Goal: Task Accomplishment & Management: Manage account settings

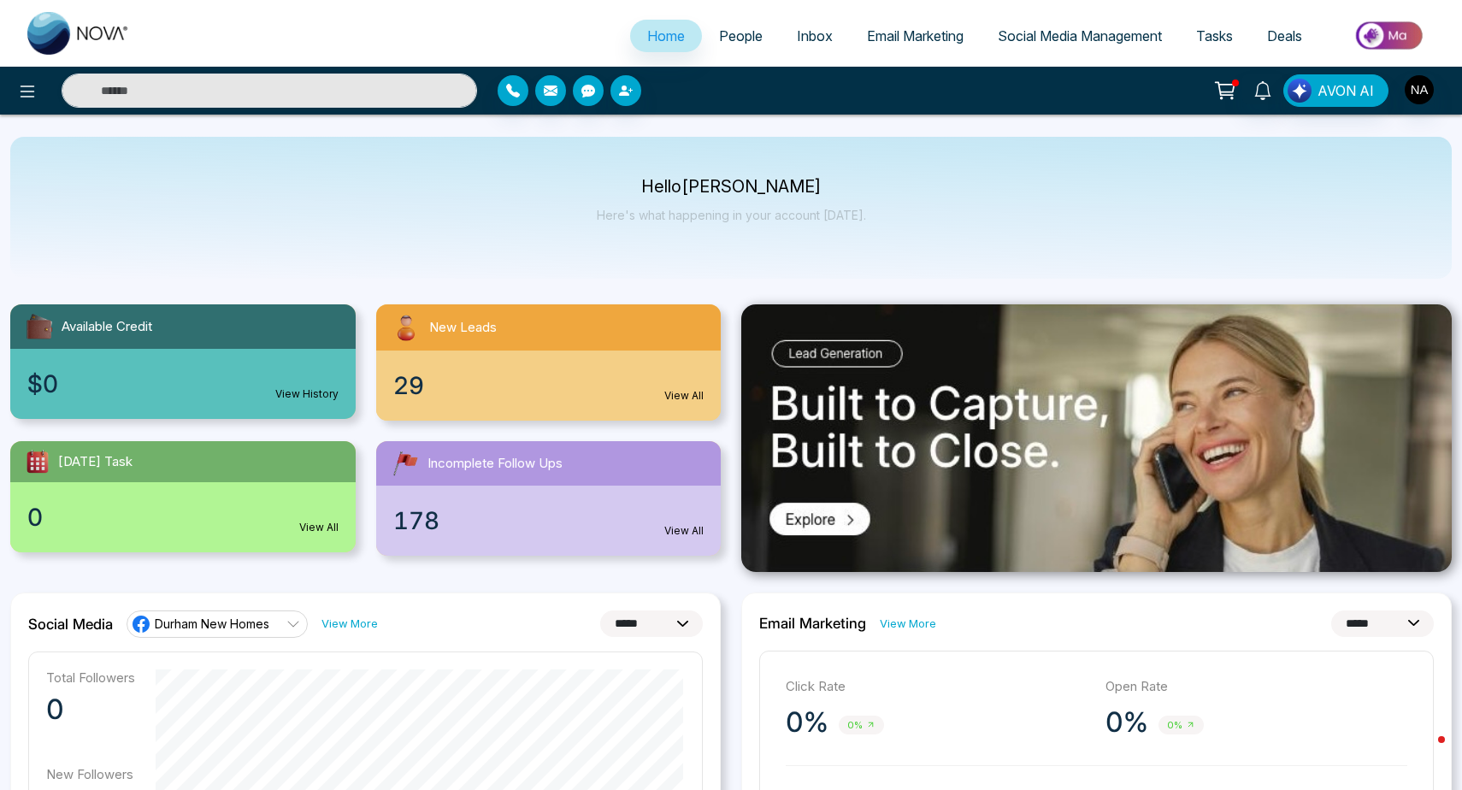
select select "*"
click at [758, 52] on li "People" at bounding box center [741, 37] width 78 height 35
click at [732, 42] on span "People" at bounding box center [741, 35] width 44 height 17
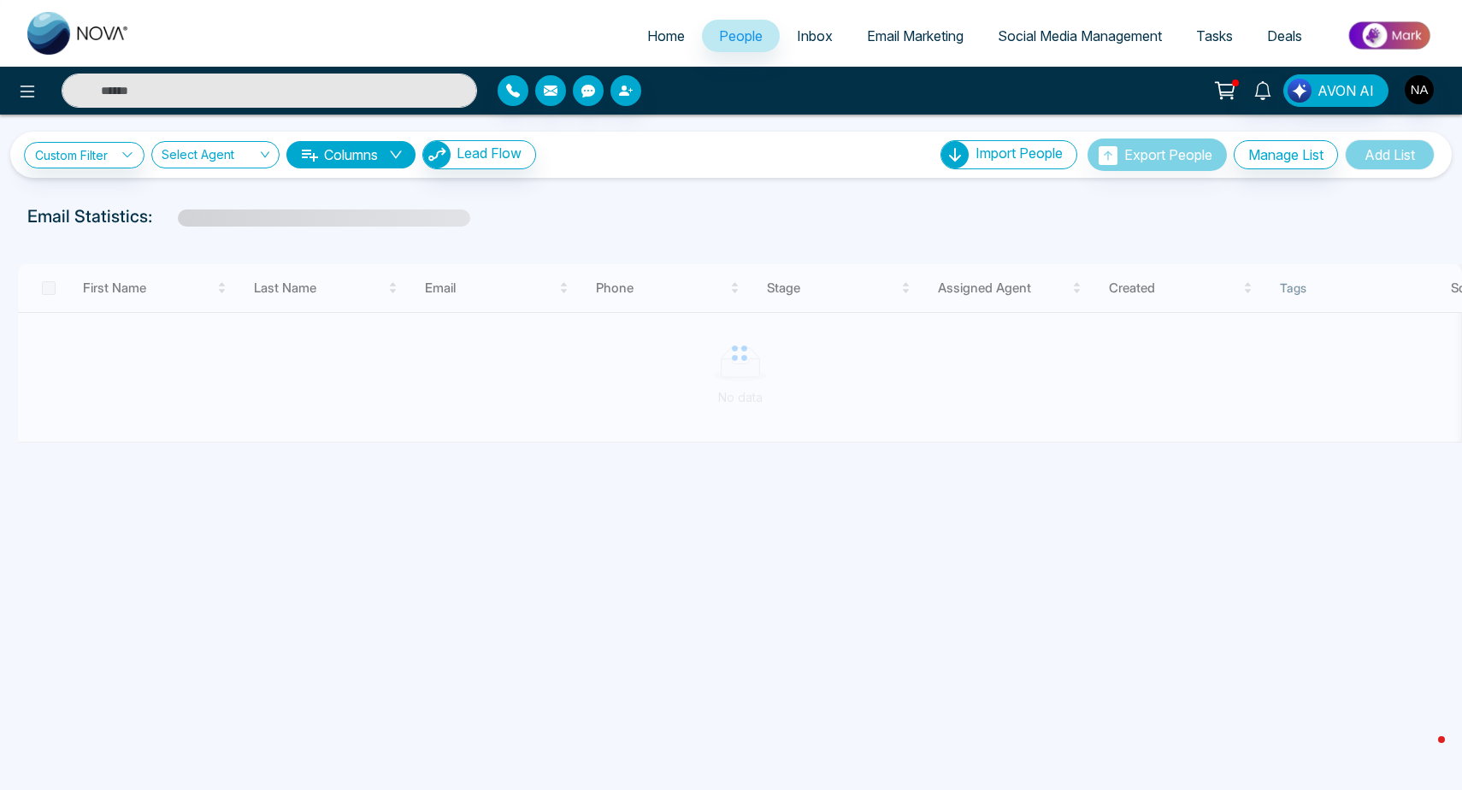
click at [185, 103] on input "text" at bounding box center [270, 91] width 416 height 34
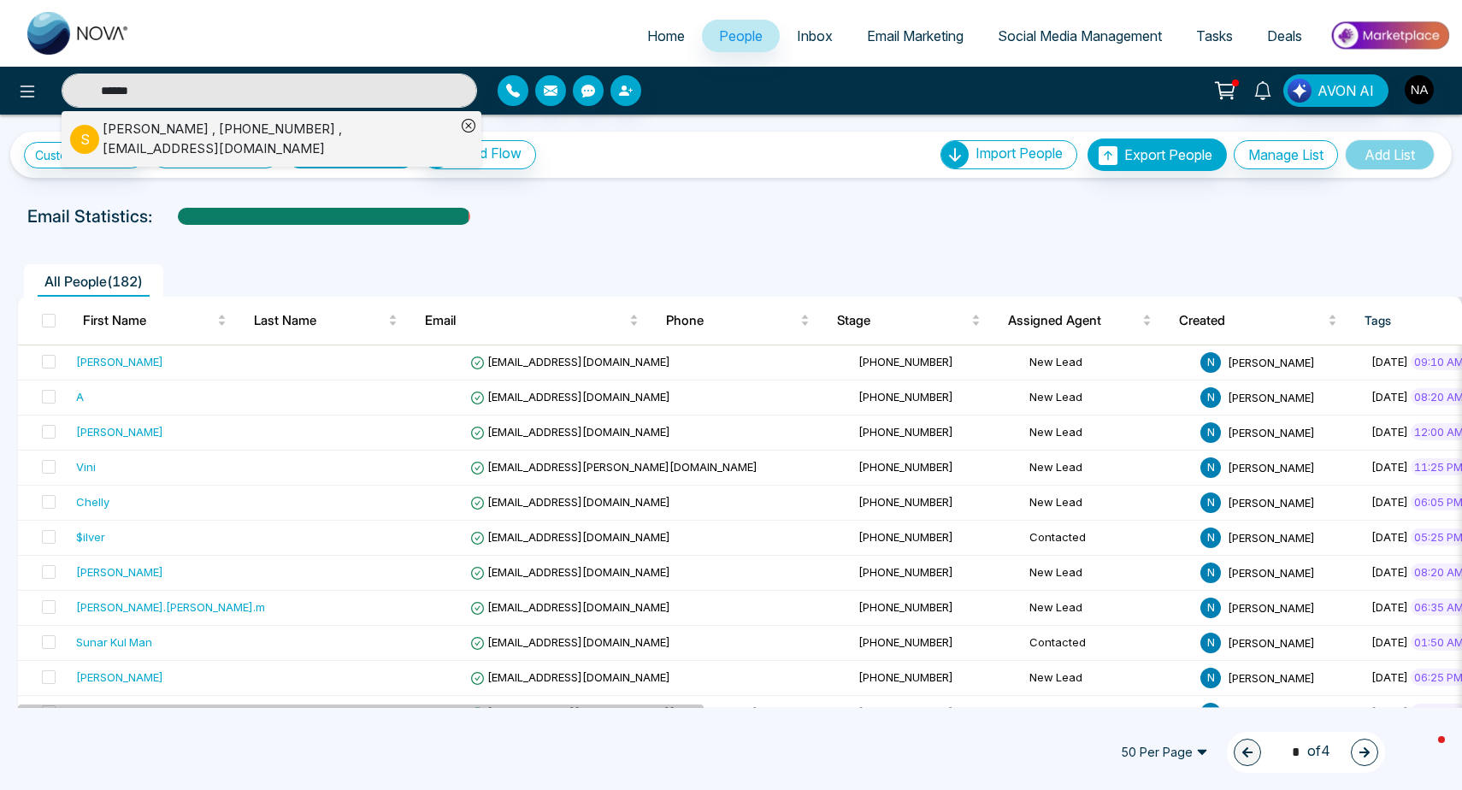
type input "******"
click at [168, 125] on div "[PERSON_NAME] , [PHONE_NUMBER] , [EMAIL_ADDRESS][DOMAIN_NAME]" at bounding box center [279, 139] width 353 height 38
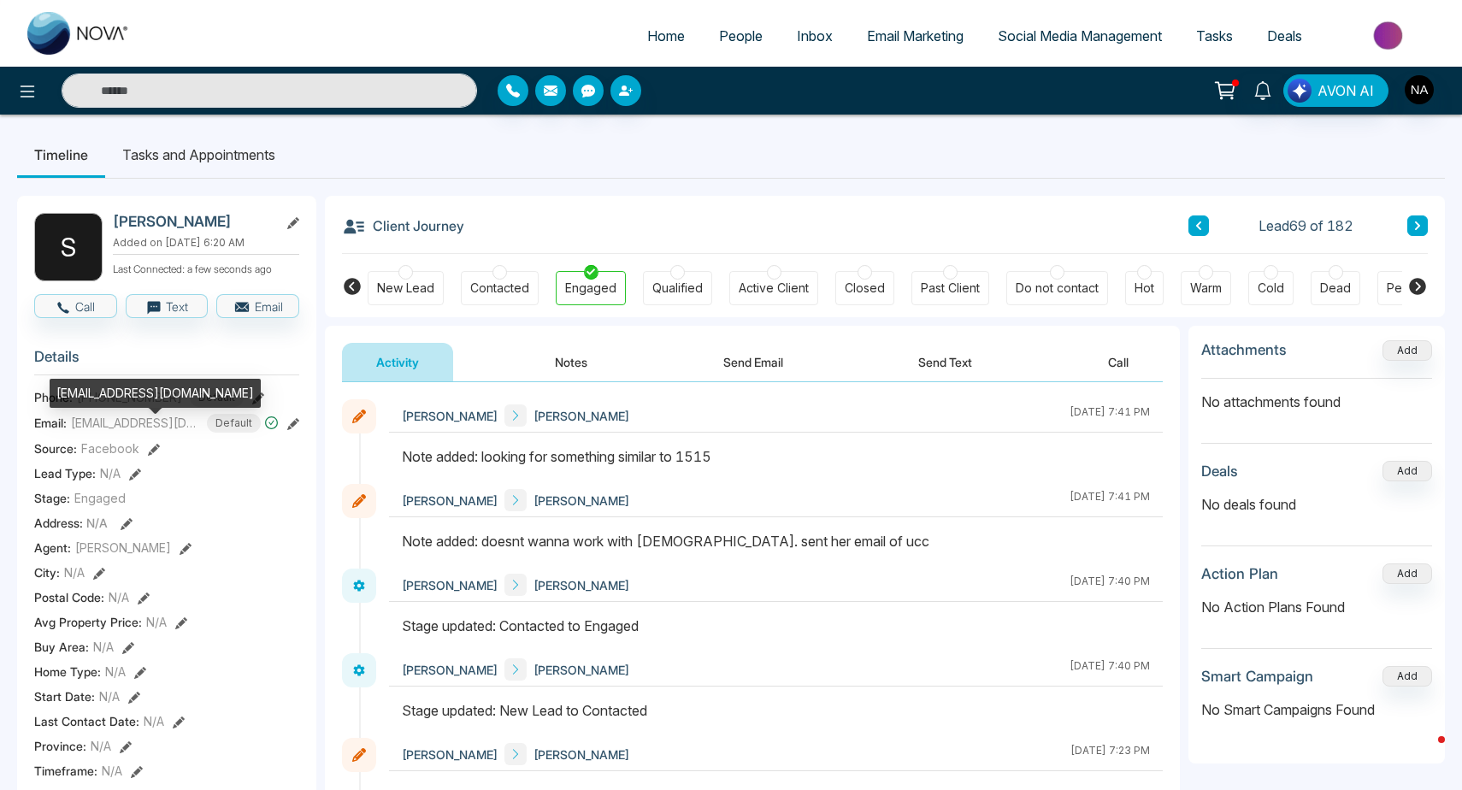
click at [122, 390] on div "[EMAIL_ADDRESS][DOMAIN_NAME]" at bounding box center [155, 393] width 211 height 29
copy div "[EMAIL_ADDRESS][DOMAIN_NAME]"
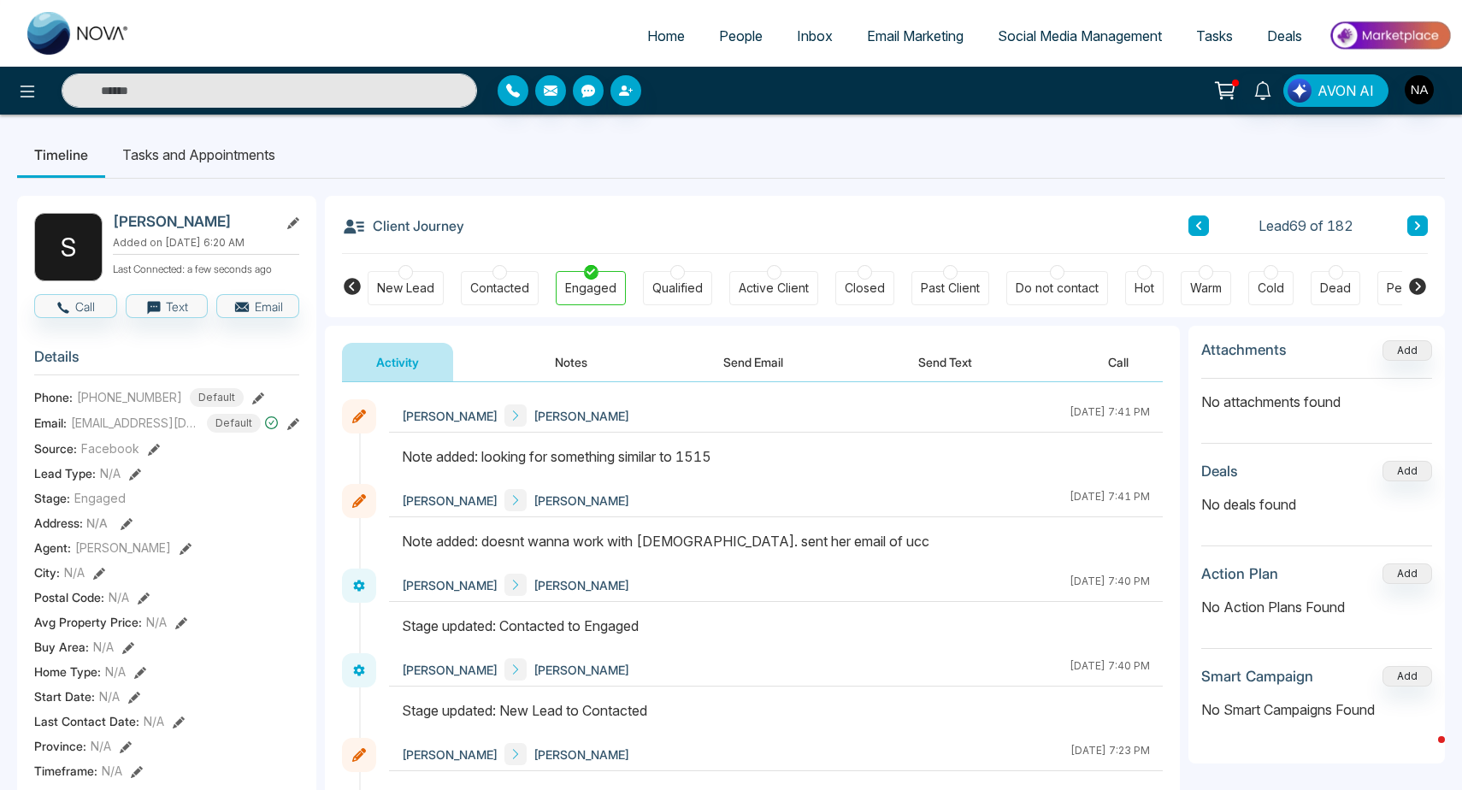
click at [156, 150] on li "Tasks and Appointments" at bounding box center [198, 155] width 187 height 46
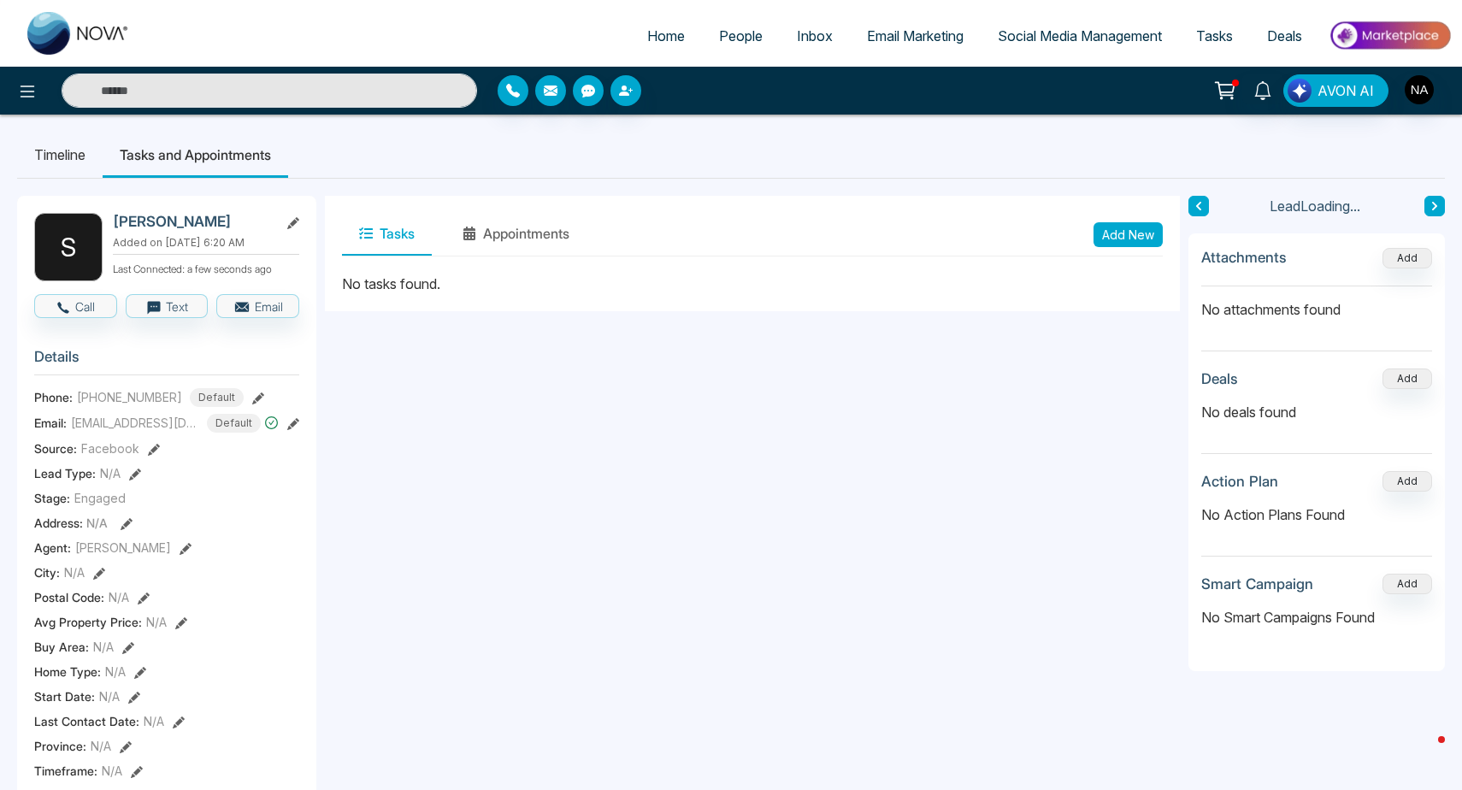
click at [1117, 230] on button "Add New" at bounding box center [1128, 234] width 69 height 25
type input "**********"
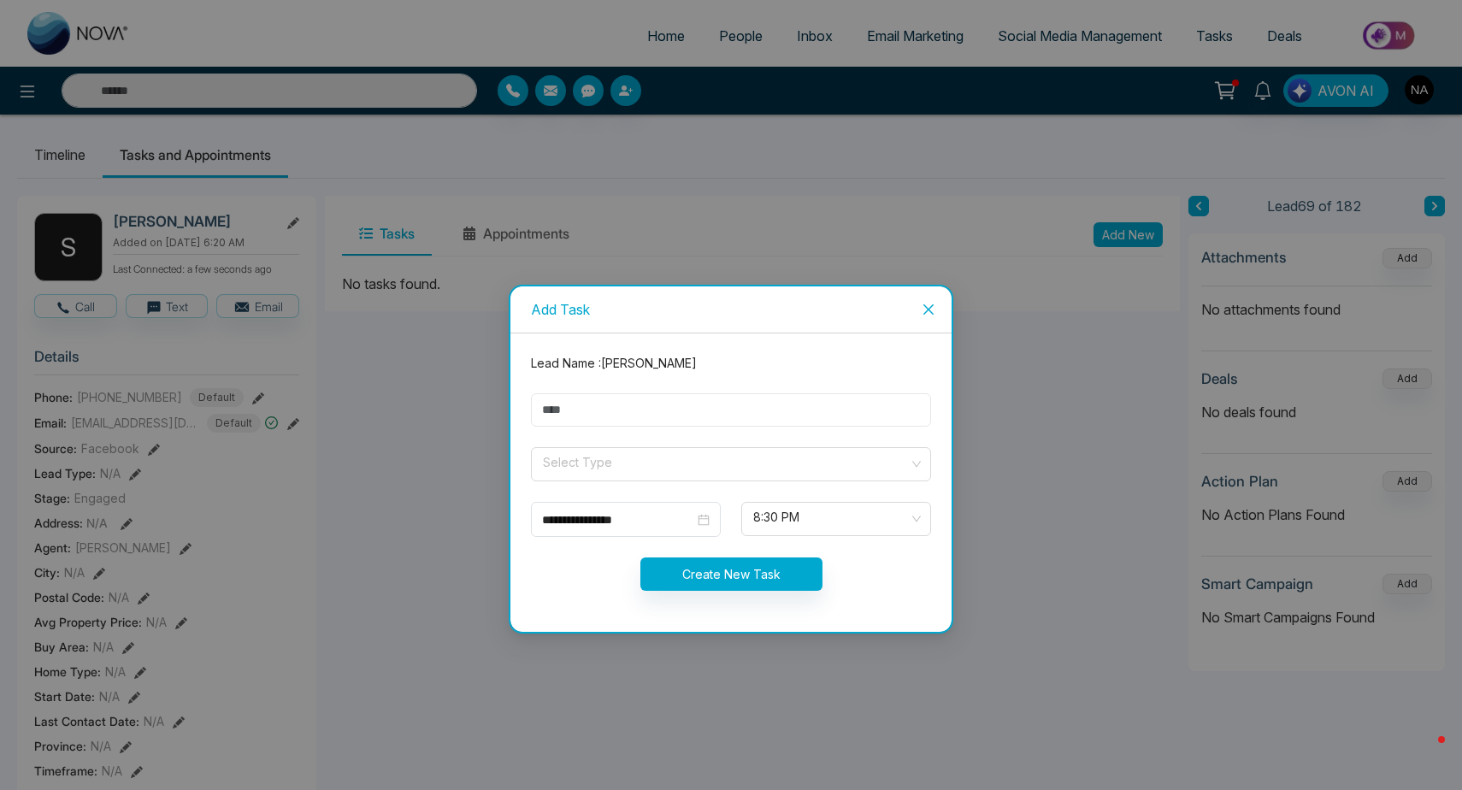
click at [566, 408] on input "text" at bounding box center [731, 409] width 400 height 33
type input "**********"
click at [653, 467] on input "search" at bounding box center [725, 461] width 368 height 26
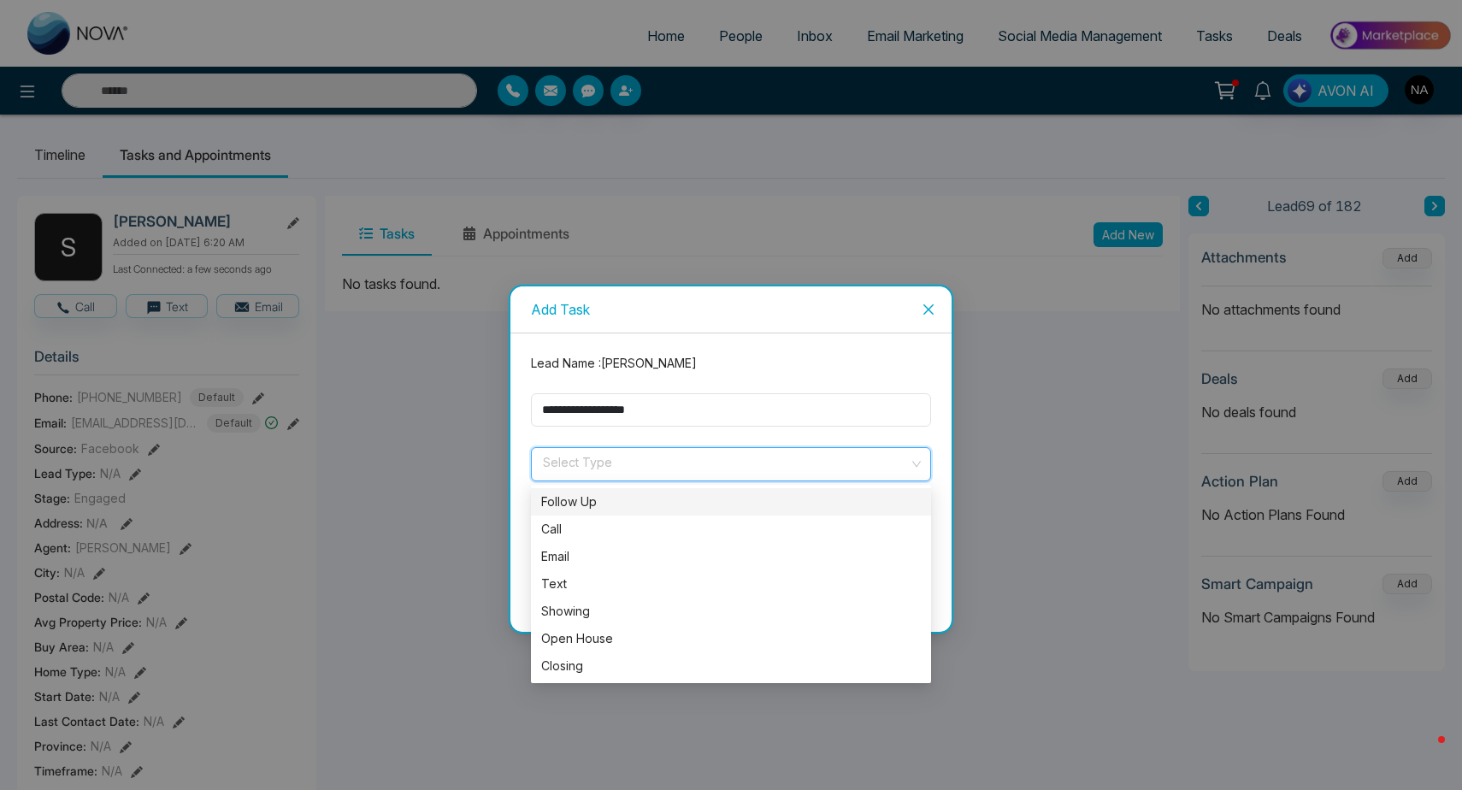
click at [611, 509] on div "Follow Up" at bounding box center [731, 502] width 380 height 19
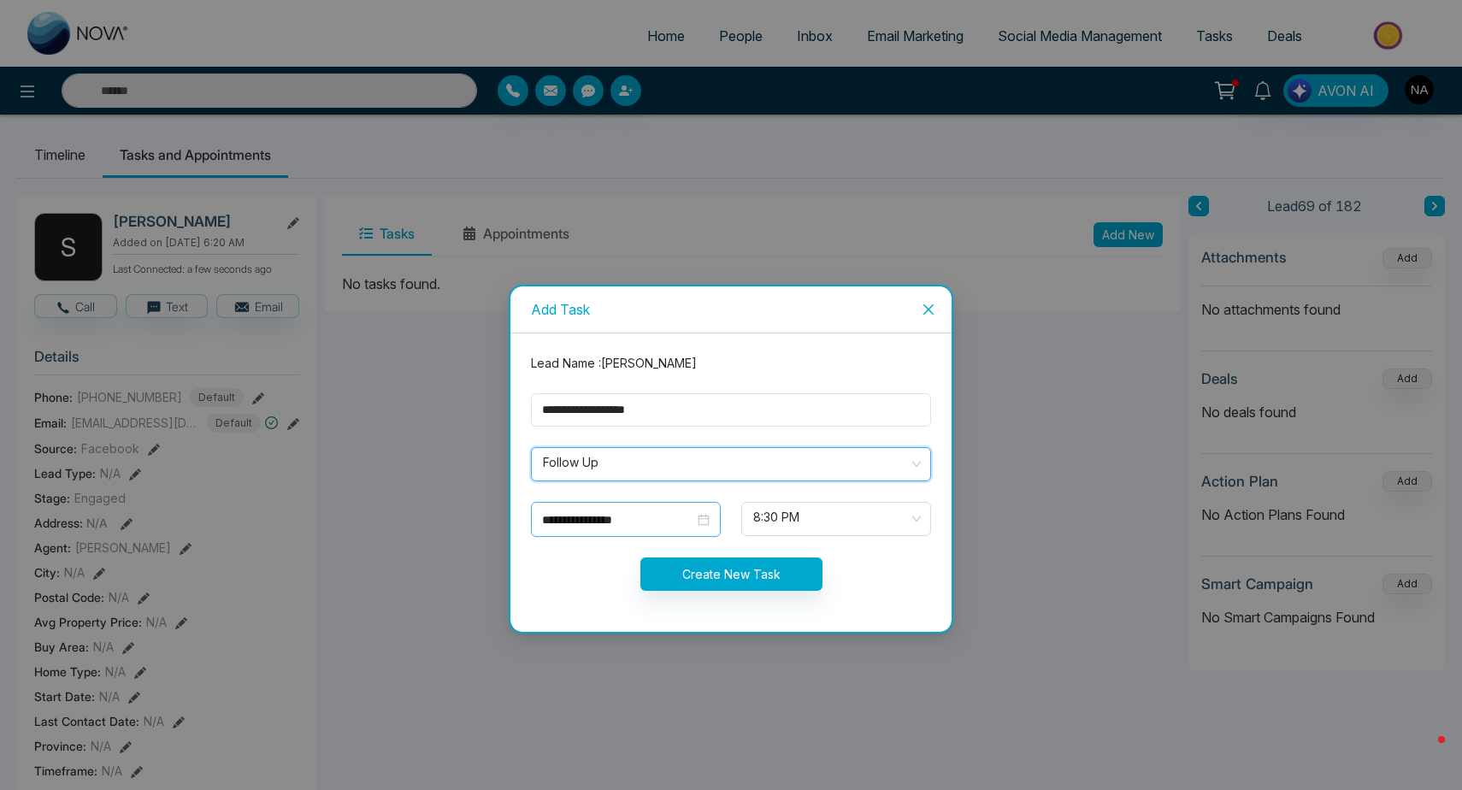
click at [609, 524] on input "**********" at bounding box center [618, 519] width 152 height 19
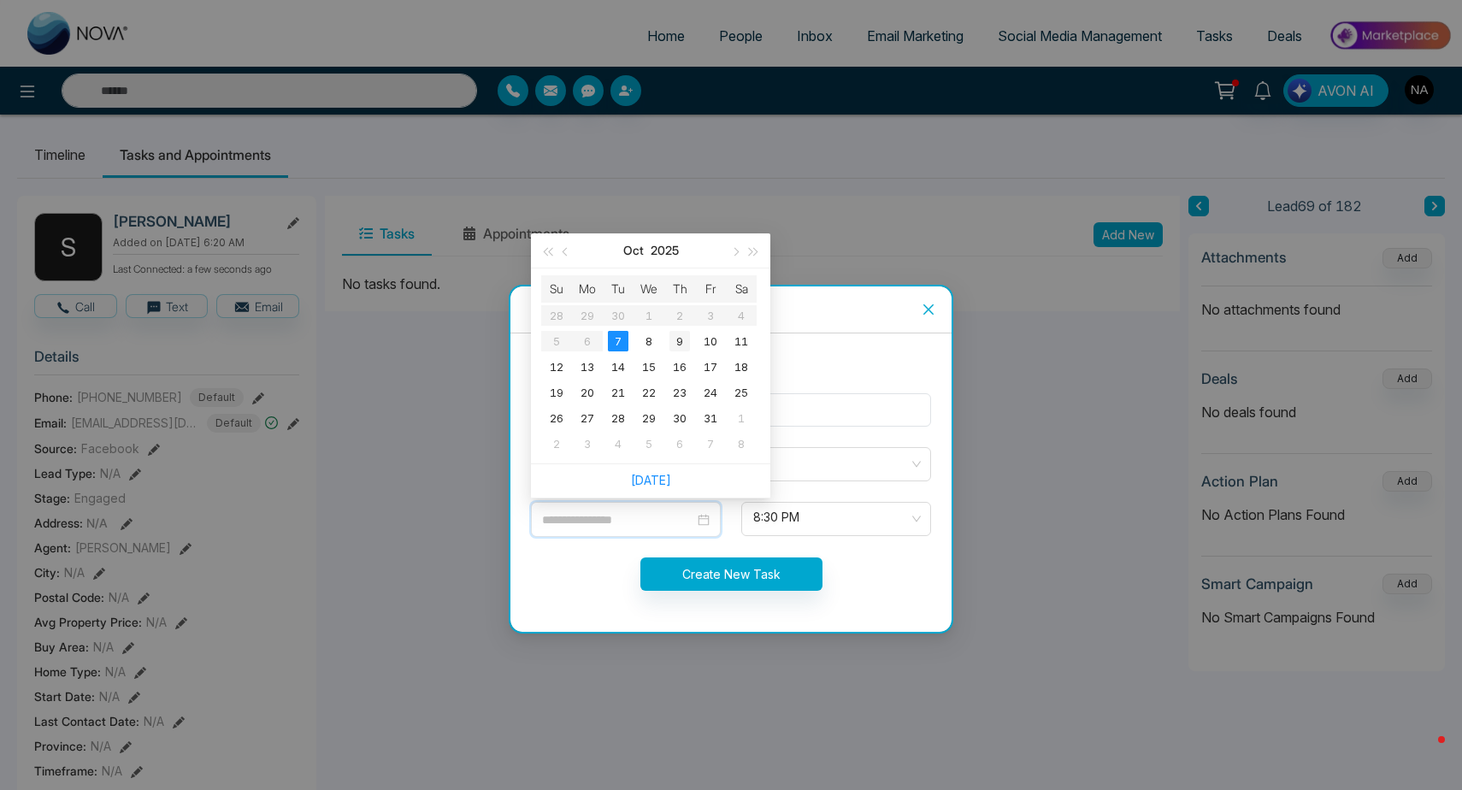
type input "**********"
click at [671, 346] on div "9" at bounding box center [680, 341] width 21 height 21
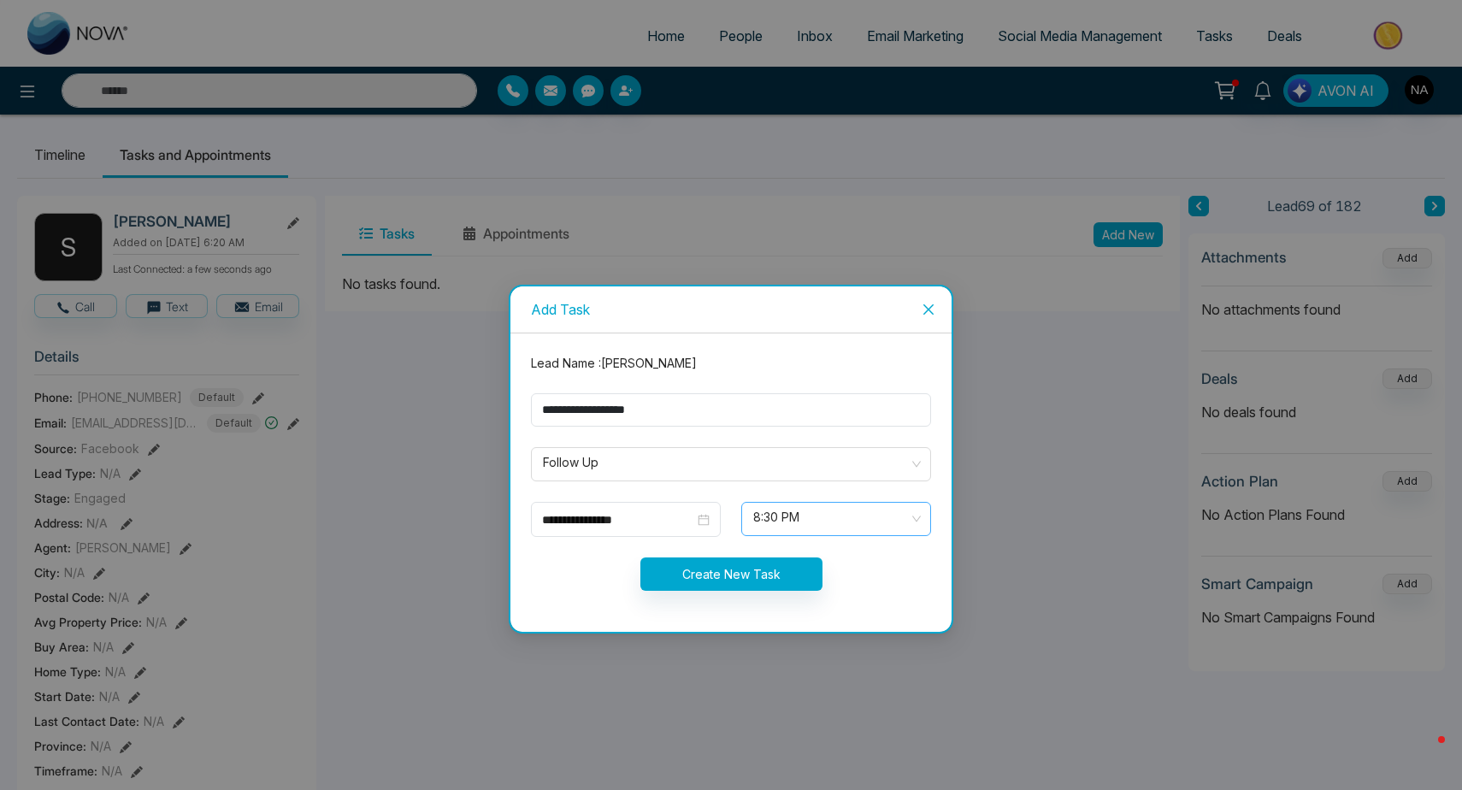
click at [782, 526] on span "8:30 PM" at bounding box center [836, 519] width 166 height 29
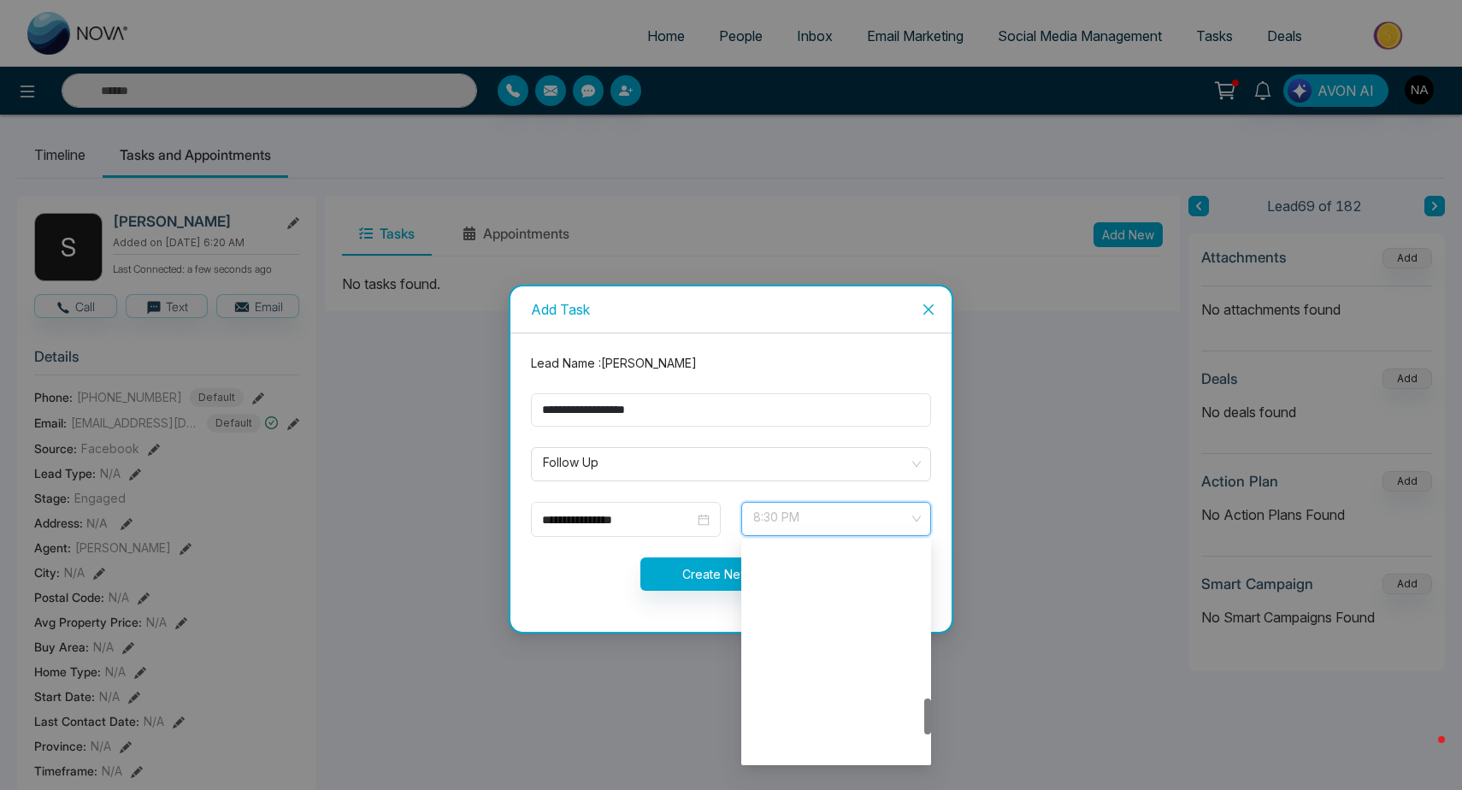
scroll to position [930, 0]
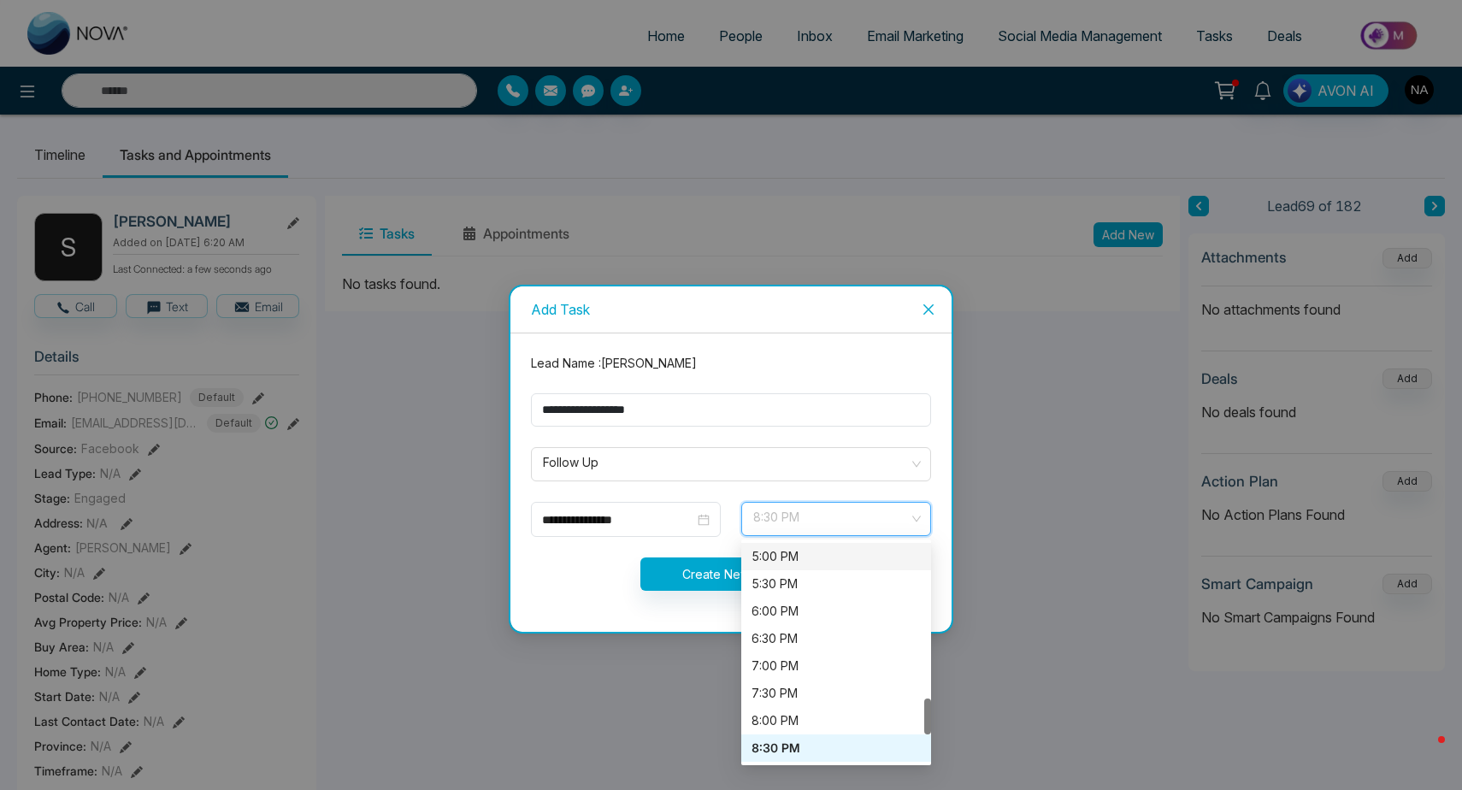
click at [782, 567] on div "5:00 PM" at bounding box center [836, 556] width 190 height 27
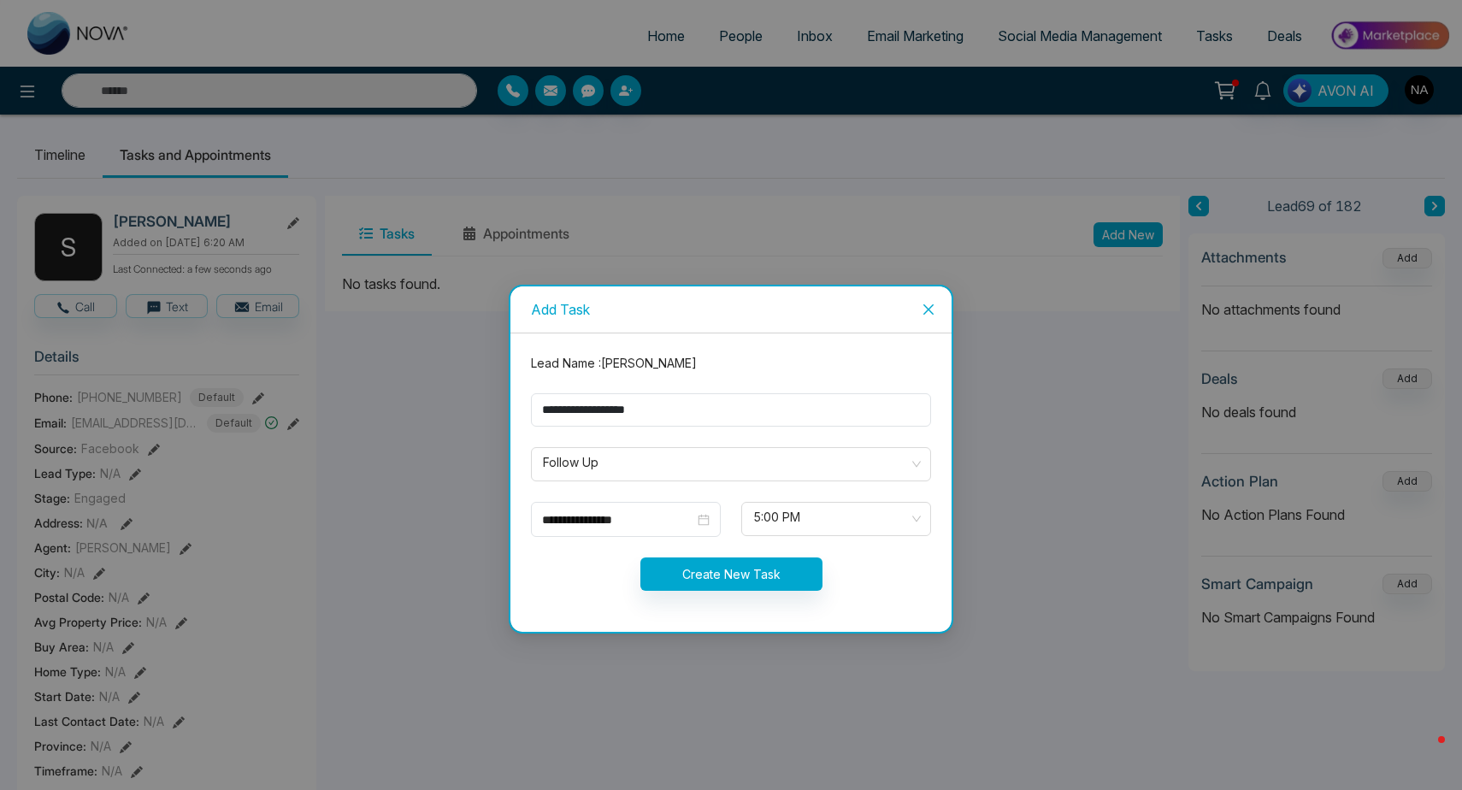
click at [773, 571] on button "Create New Task" at bounding box center [731, 574] width 182 height 33
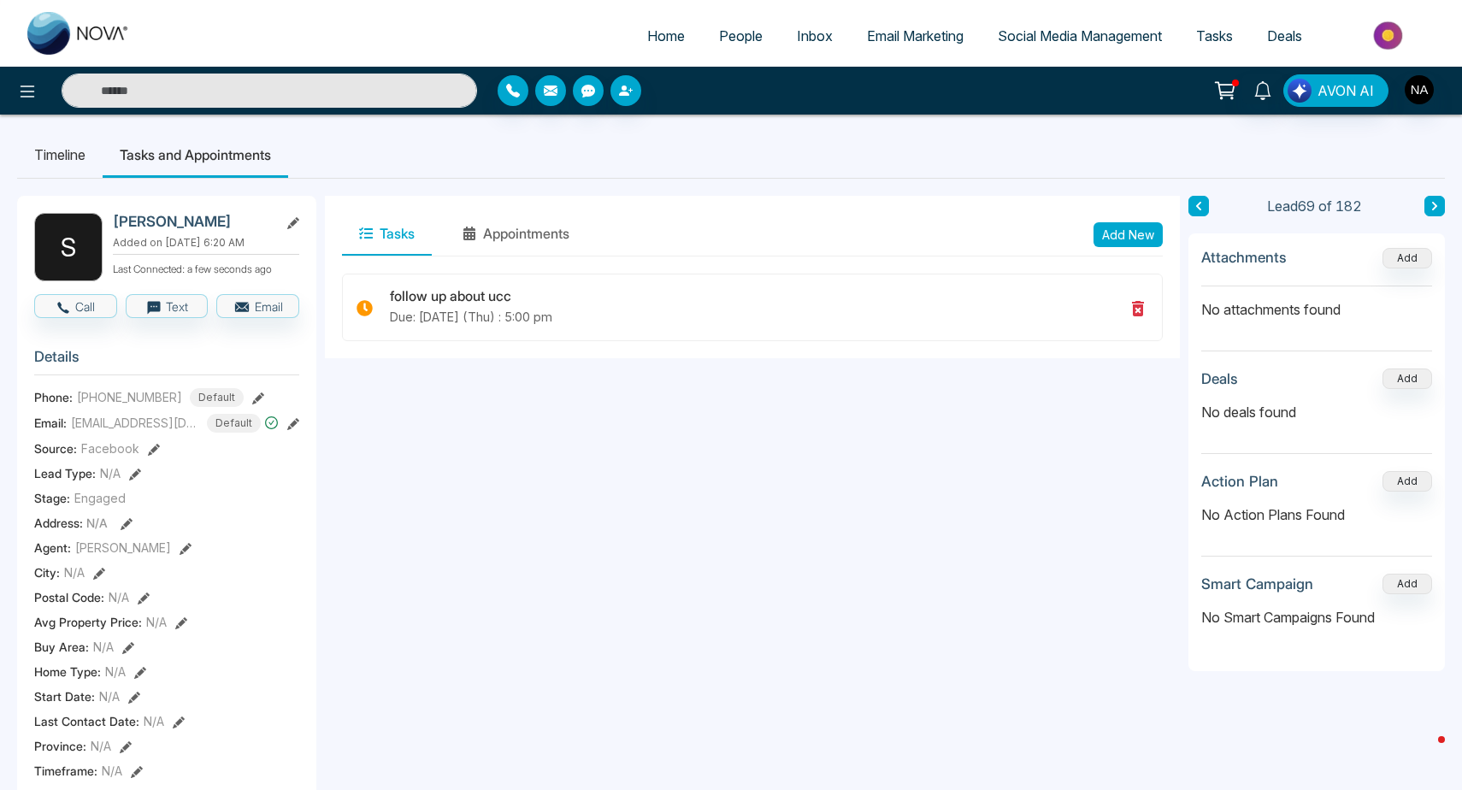
click at [148, 99] on input "text" at bounding box center [270, 91] width 416 height 34
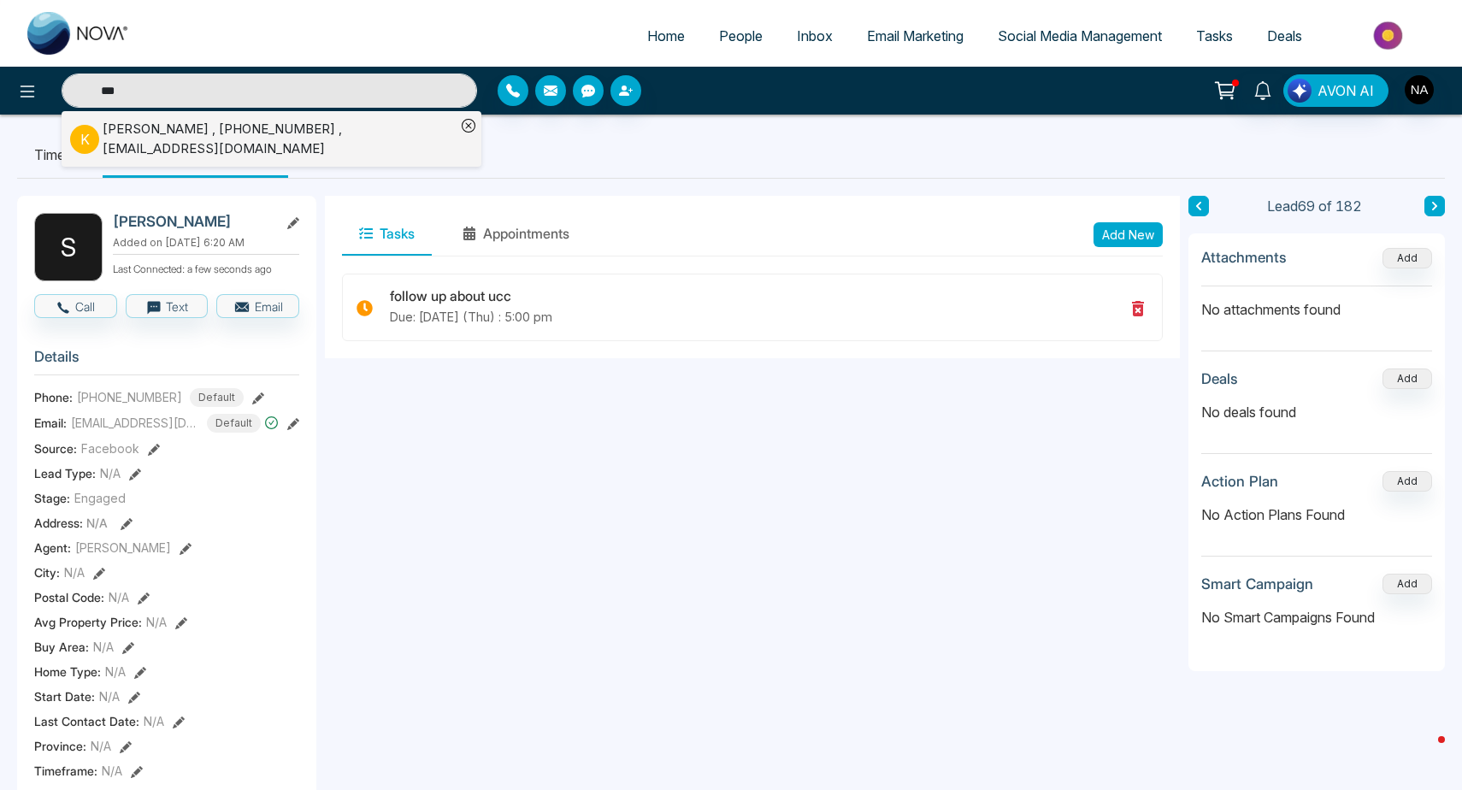
type input "***"
click at [170, 142] on div "[PERSON_NAME] , [PHONE_NUMBER] , [EMAIL_ADDRESS][DOMAIN_NAME]" at bounding box center [279, 139] width 353 height 38
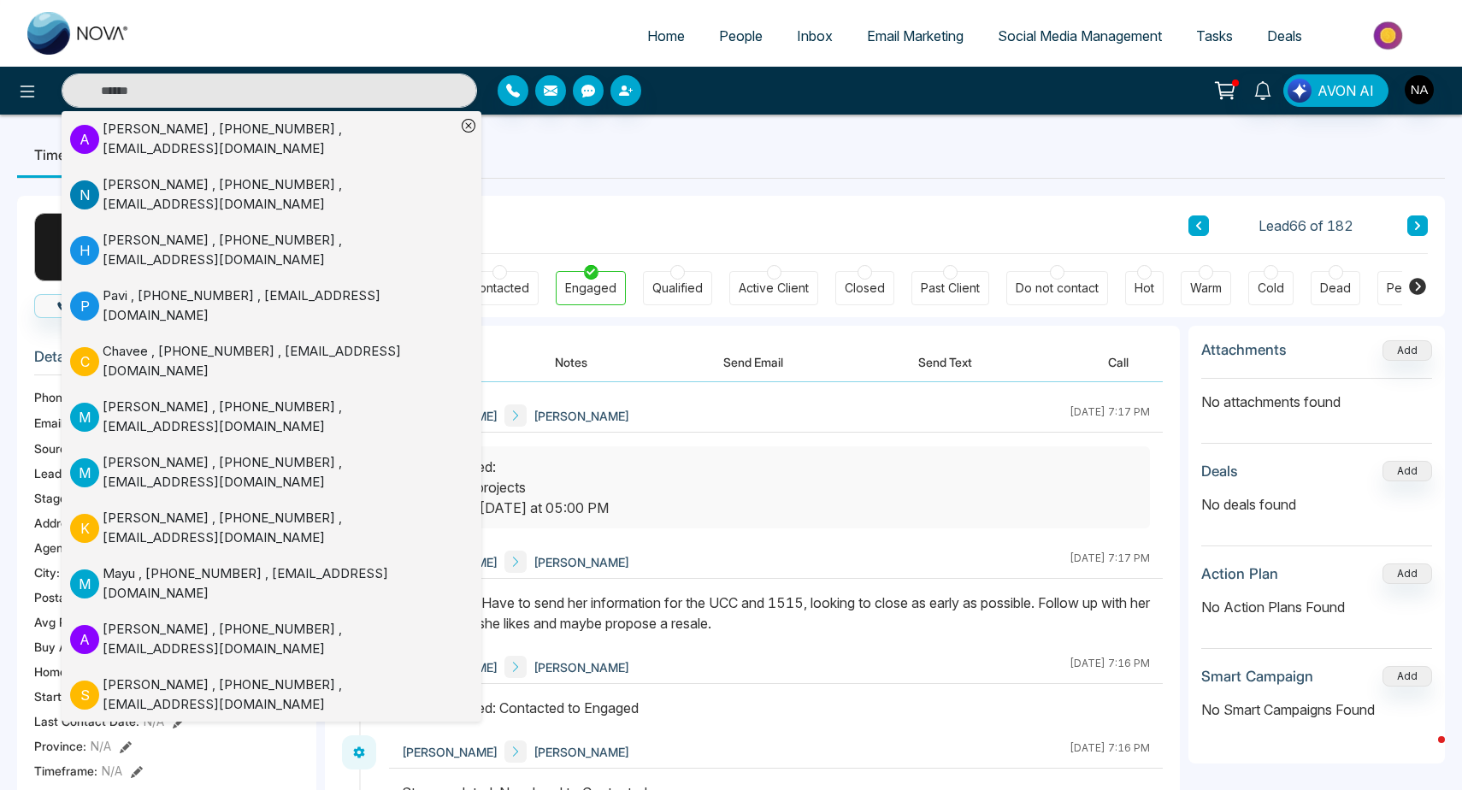
click at [767, 621] on div "Note added: Have to send her information for the UCC and 1515, looking to close…" at bounding box center [776, 613] width 748 height 41
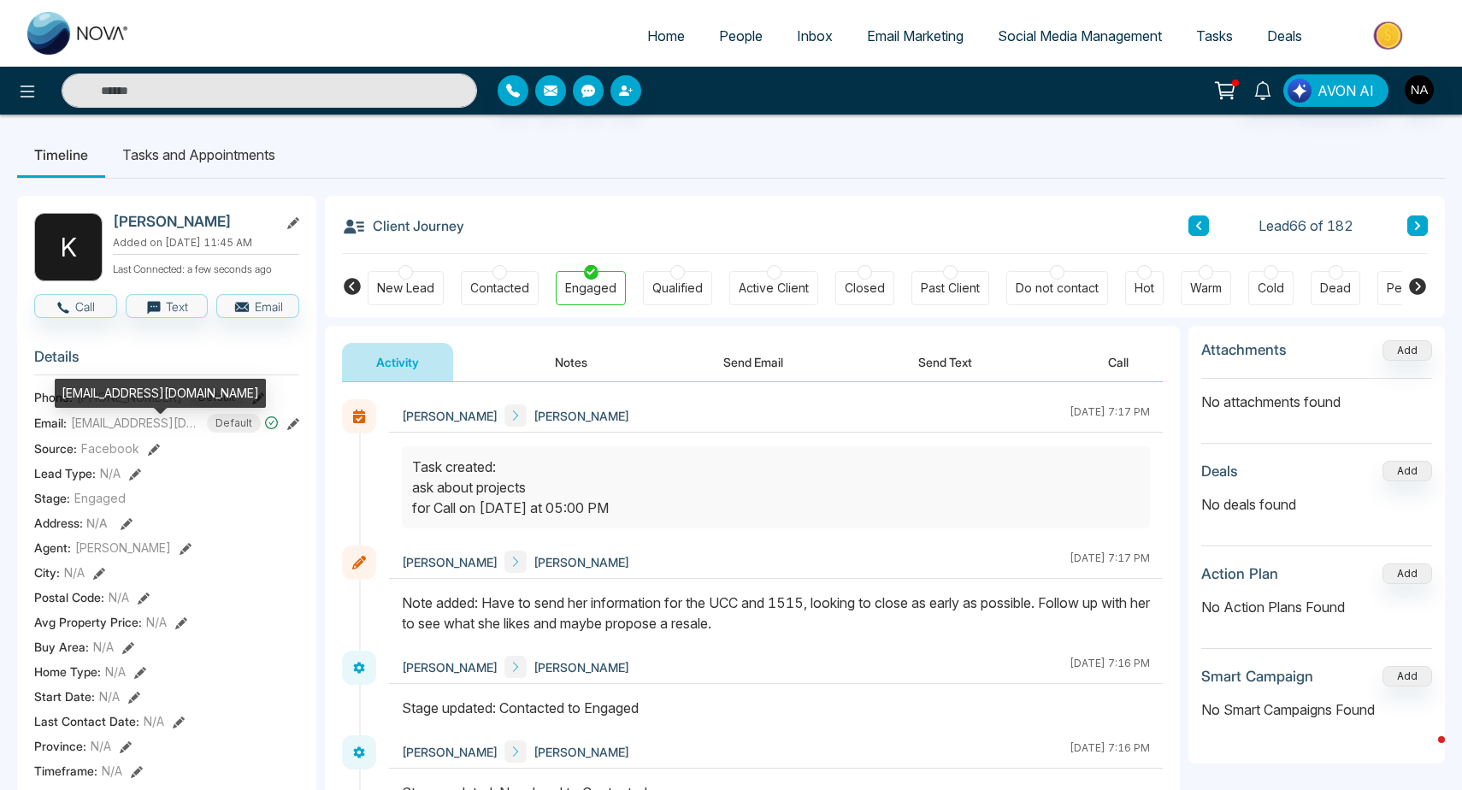
click at [121, 385] on div "[EMAIL_ADDRESS][DOMAIN_NAME]" at bounding box center [160, 393] width 211 height 29
click at [121, 392] on div "[EMAIL_ADDRESS][DOMAIN_NAME]" at bounding box center [160, 393] width 211 height 29
copy div "[EMAIL_ADDRESS][DOMAIN_NAME]"
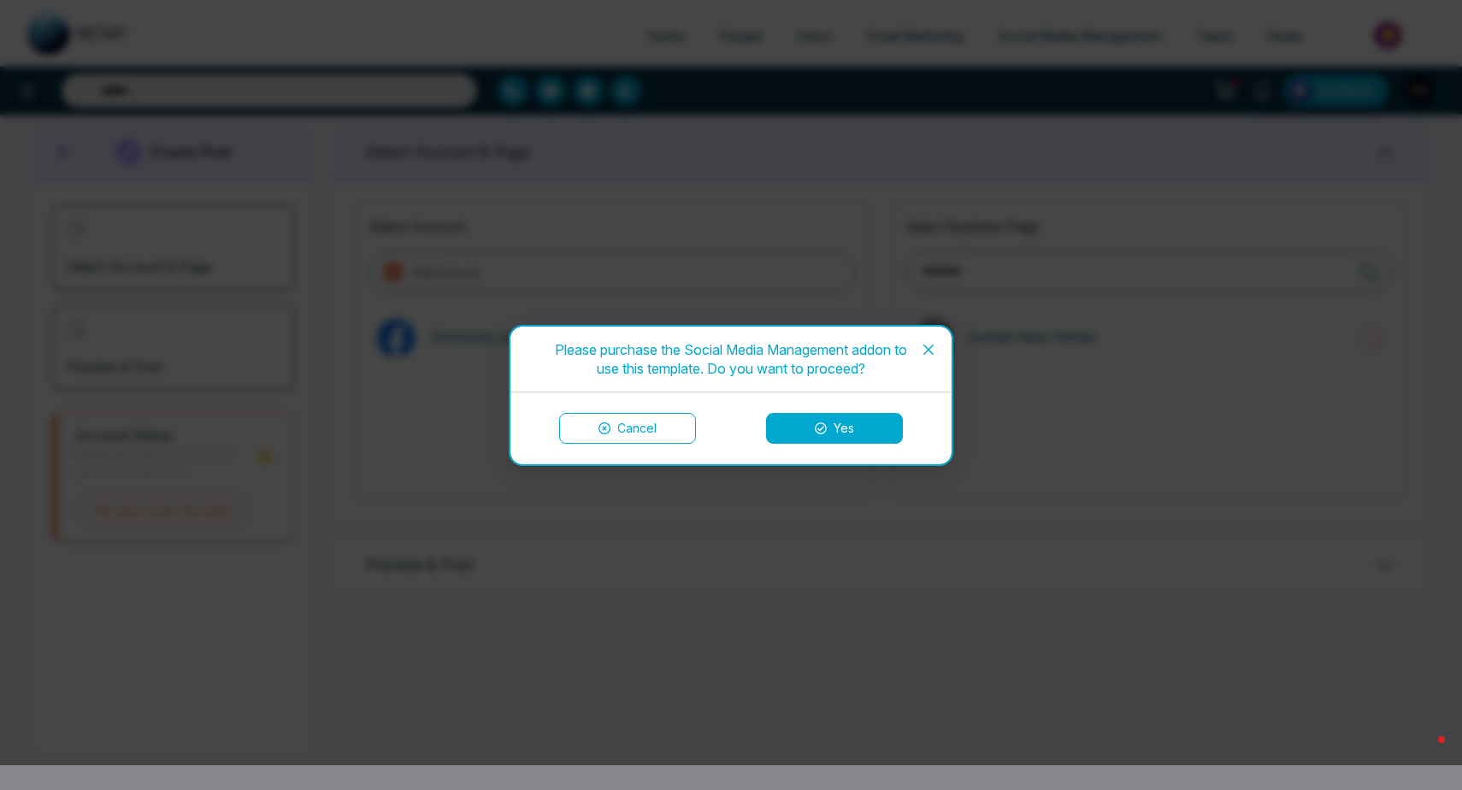
scroll to position [25, 0]
click at [934, 348] on icon "close" at bounding box center [929, 350] width 14 height 14
